Goal: Check status: Check status

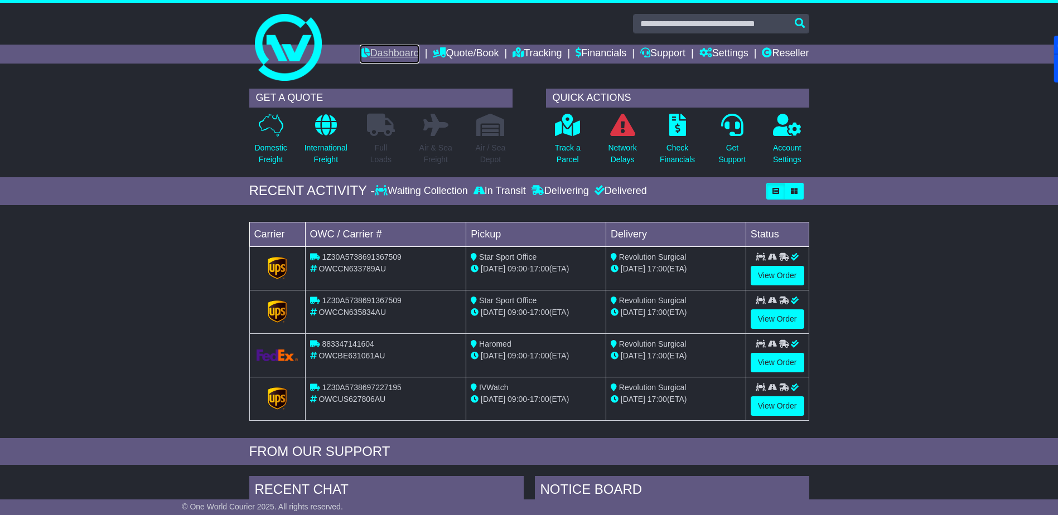
click at [376, 50] on link "Dashboard" at bounding box center [390, 54] width 60 height 19
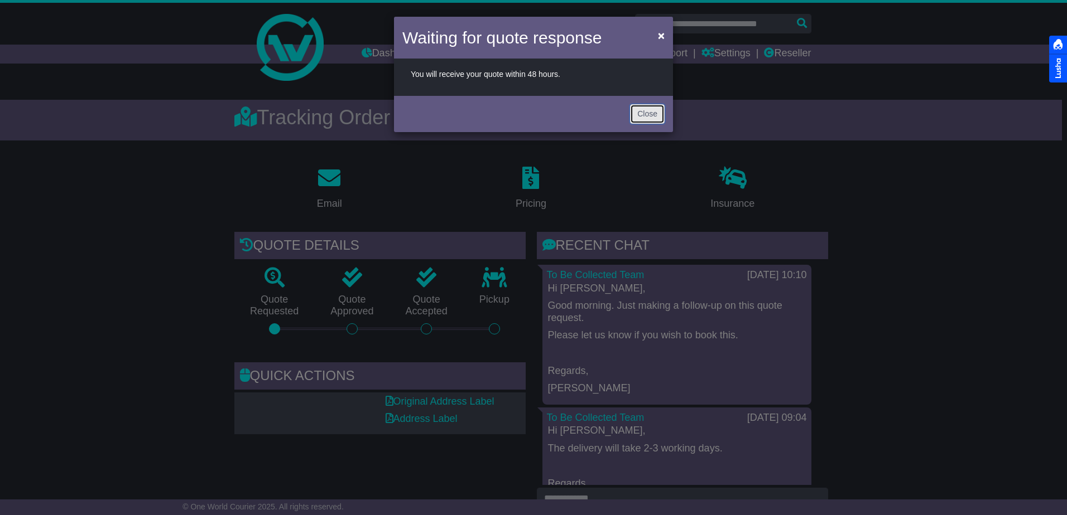
click at [640, 112] on button "Close" at bounding box center [647, 114] width 35 height 20
